Goal: Task Accomplishment & Management: Manage account settings

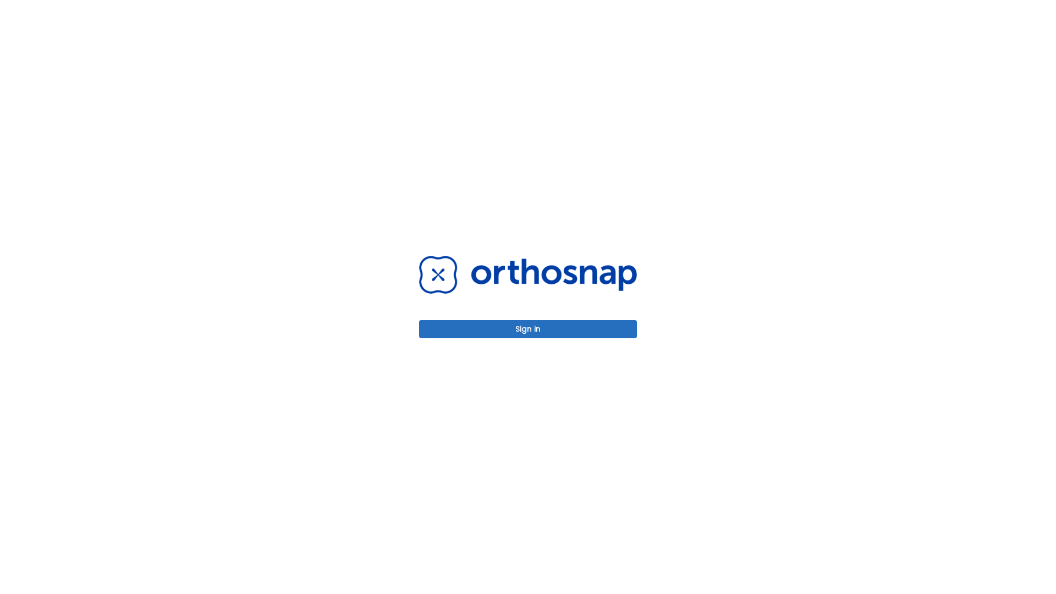
click at [528, 329] on button "Sign in" at bounding box center [528, 329] width 218 height 18
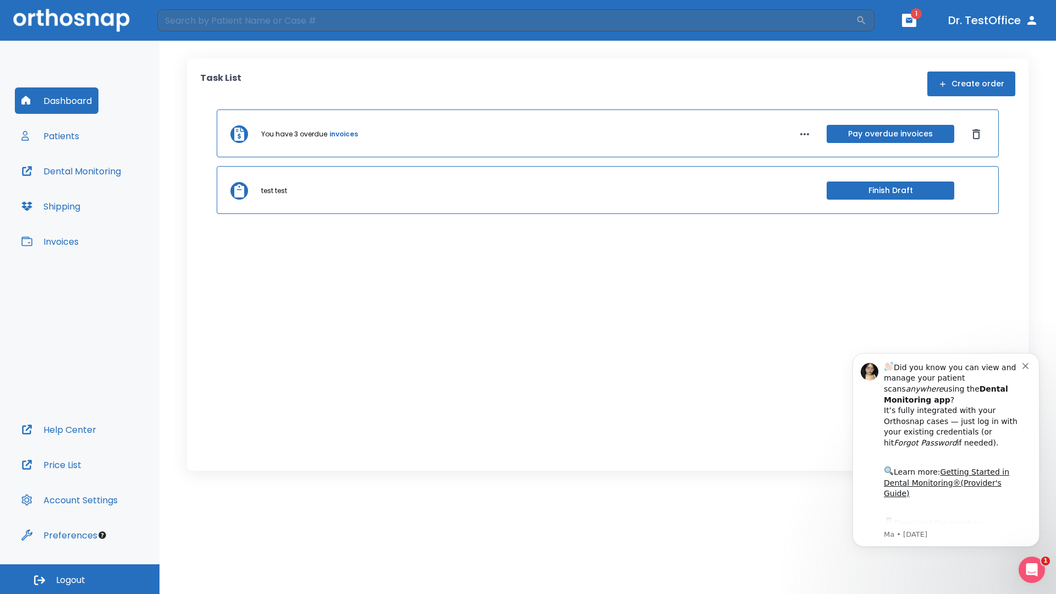
click at [80, 579] on span "Logout" at bounding box center [70, 580] width 29 height 12
